Goal: Find contact information: Find contact information

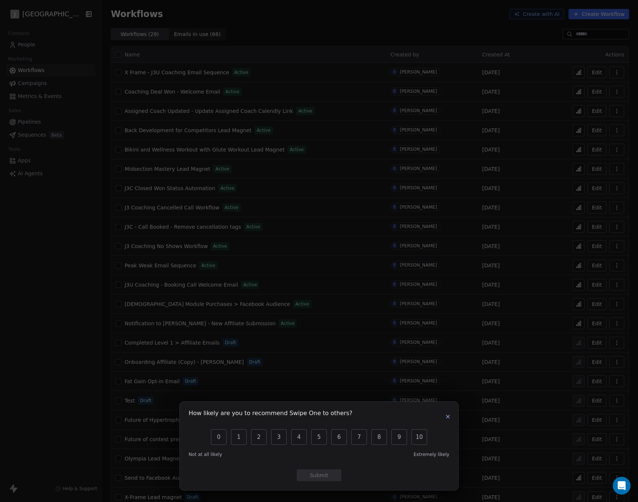
click at [446, 414] on icon "button" at bounding box center [448, 417] width 6 height 6
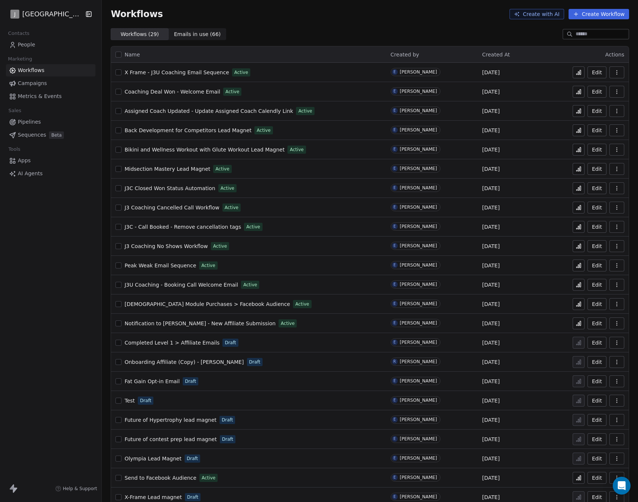
click at [64, 46] on link "People" at bounding box center [51, 45] width 90 height 12
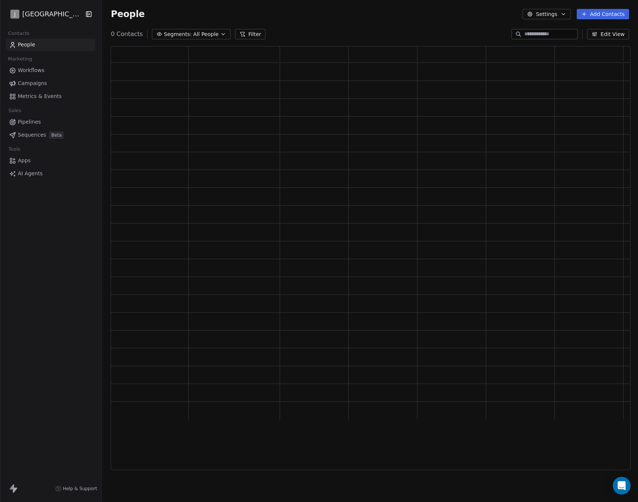
scroll to position [419, 514]
click at [545, 32] on input at bounding box center [550, 33] width 52 height 7
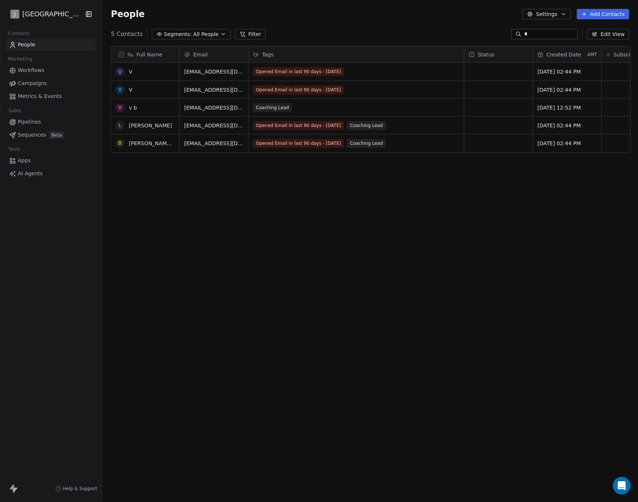
scroll to position [436, 532]
paste input "**********"
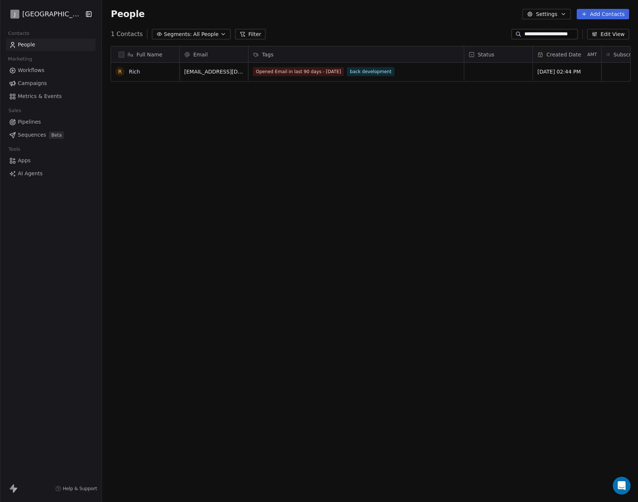
type input "**********"
click at [131, 72] on link "Rich" at bounding box center [134, 72] width 11 height 6
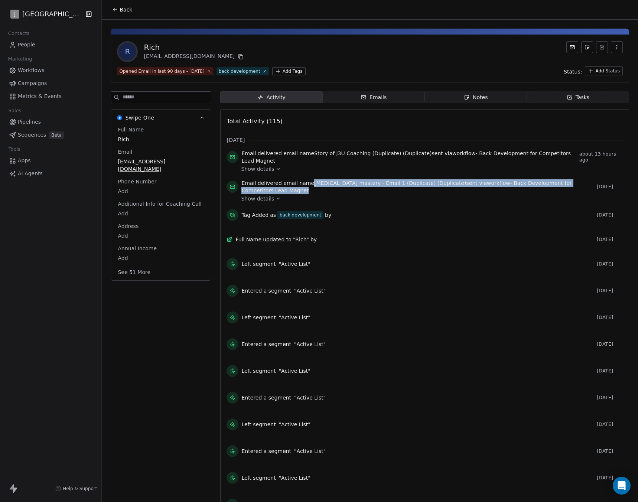
drag, startPoint x: 307, startPoint y: 183, endPoint x: 506, endPoint y: 191, distance: 198.8
click at [506, 191] on span "Email delivered email name [MEDICAL_DATA] mastery - Email 1 (Duplicate) (Duplic…" at bounding box center [417, 186] width 352 height 15
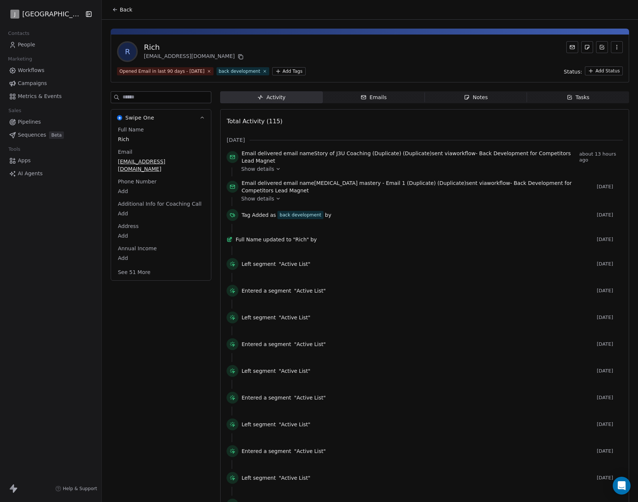
click at [274, 195] on div "Show details" at bounding box center [429, 198] width 377 height 7
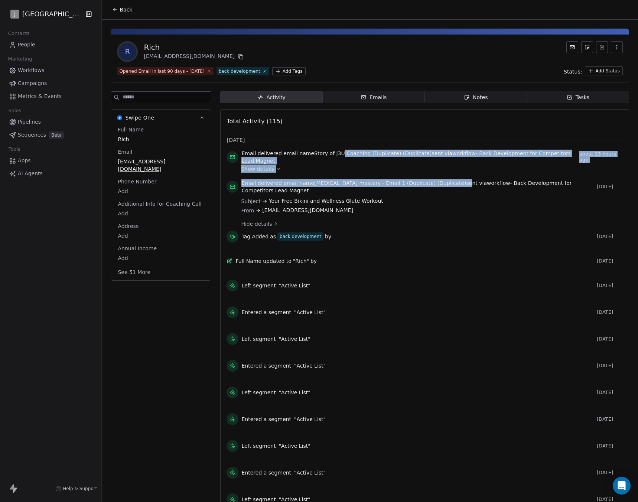
drag, startPoint x: 336, startPoint y: 153, endPoint x: 437, endPoint y: 179, distance: 104.5
click at [437, 179] on div "Email delivered email name Story of J3U Coaching (Duplicate) (Duplicate) sent v…" at bounding box center [425, 356] width 396 height 412
click at [437, 179] on span "Email delivered email name [MEDICAL_DATA] mastery - Email 1 (Duplicate) (Duplic…" at bounding box center [417, 186] width 352 height 15
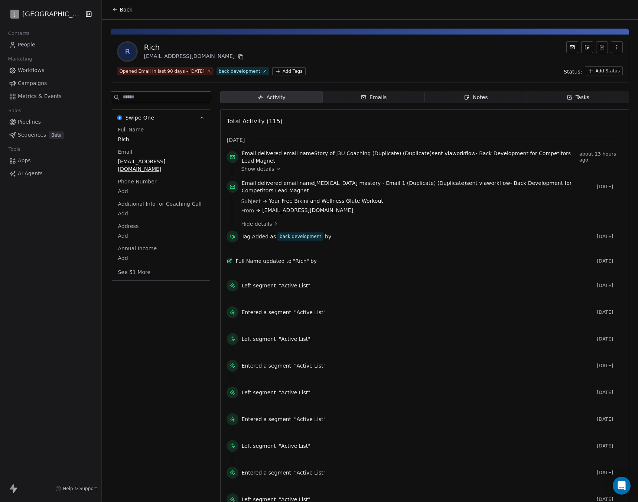
click at [274, 165] on div "Email delivered email name Story of J3U Coaching (Duplicate) (Duplicate) sent v…" at bounding box center [425, 159] width 396 height 18
click at [276, 170] on icon at bounding box center [278, 168] width 5 height 5
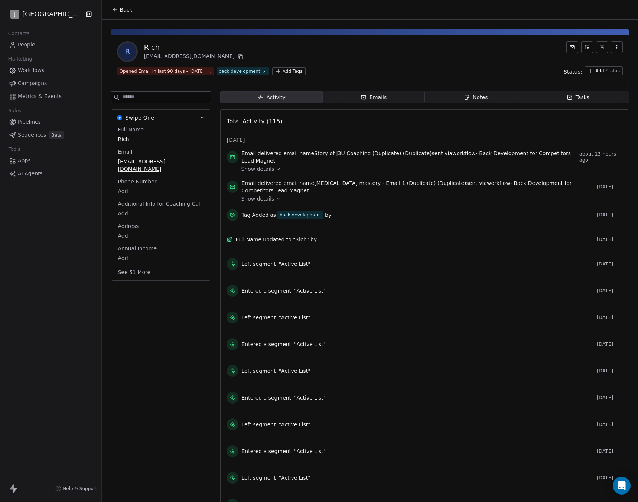
click at [378, 177] on div "Email delivered email name Story of J3U Coaching (Duplicate) (Duplicate) sent v…" at bounding box center [425, 345] width 396 height 391
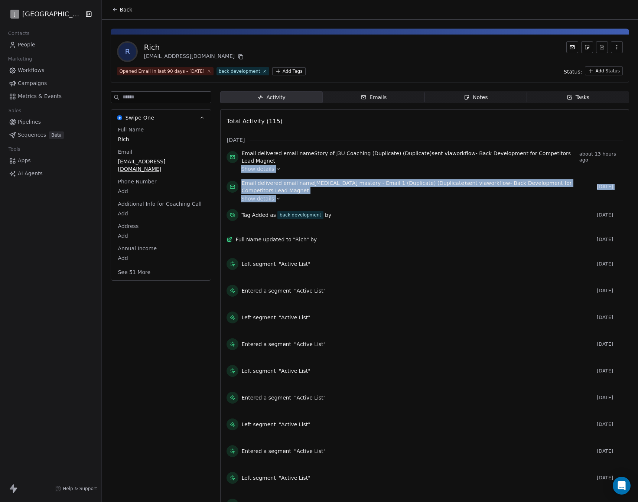
drag, startPoint x: 378, startPoint y: 177, endPoint x: 388, endPoint y: 198, distance: 22.8
click at [388, 198] on div "Email delivered email name Story of J3U Coaching (Duplicate) (Duplicate) sent v…" at bounding box center [425, 345] width 396 height 391
click at [388, 198] on div "Show details" at bounding box center [429, 198] width 377 height 7
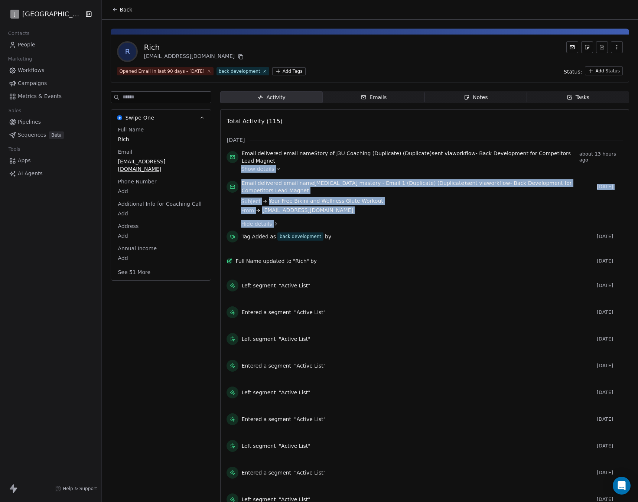
click at [304, 212] on span "[EMAIL_ADDRESS][DOMAIN_NAME]" at bounding box center [307, 210] width 91 height 8
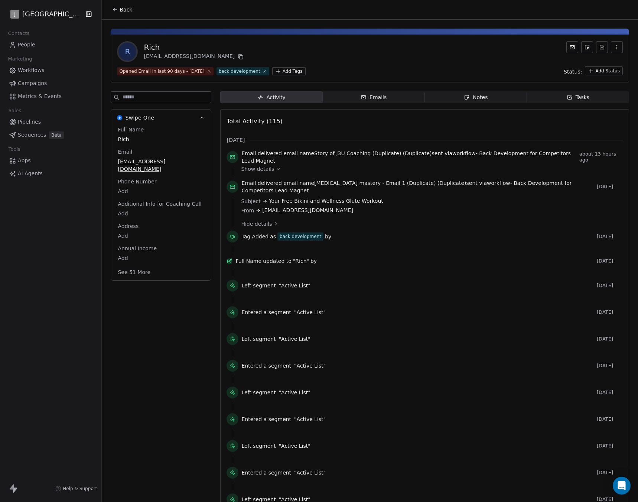
click at [41, 46] on link "People" at bounding box center [51, 45] width 90 height 12
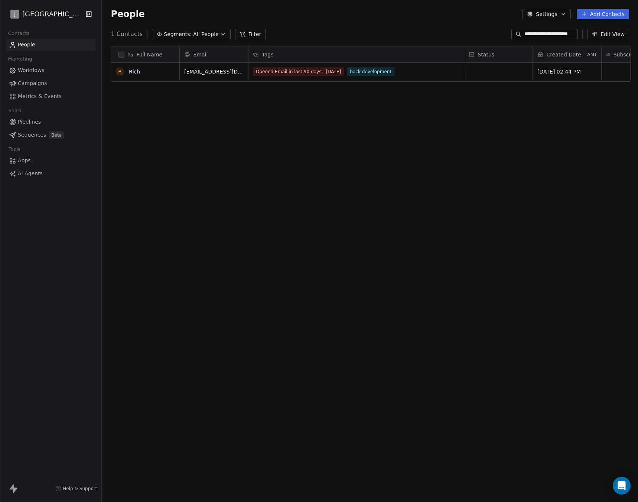
scroll to position [436, 532]
